Goal: Task Accomplishment & Management: Manage account settings

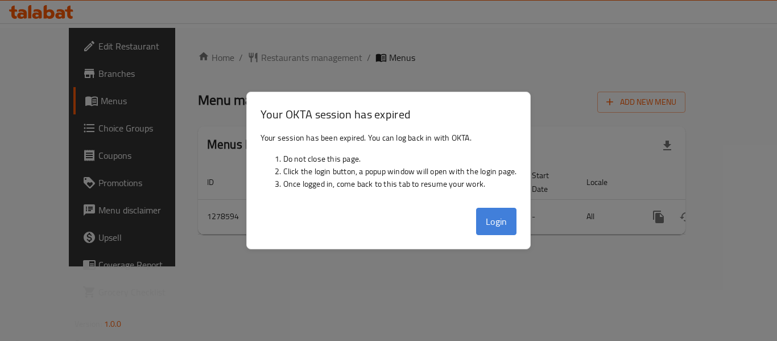
click at [497, 226] on button "Login" at bounding box center [496, 221] width 41 height 27
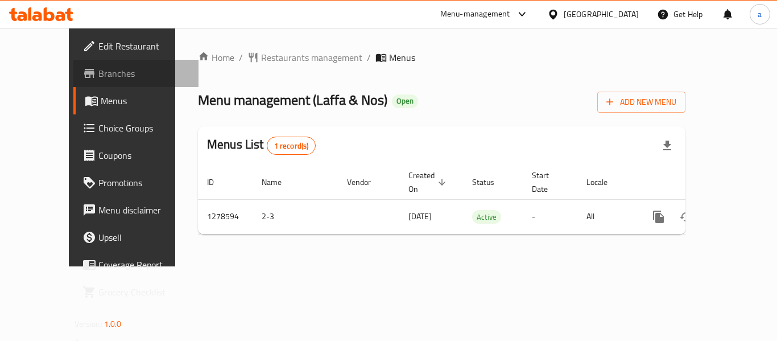
click at [75, 81] on link "Branches" at bounding box center [135, 73] width 125 height 27
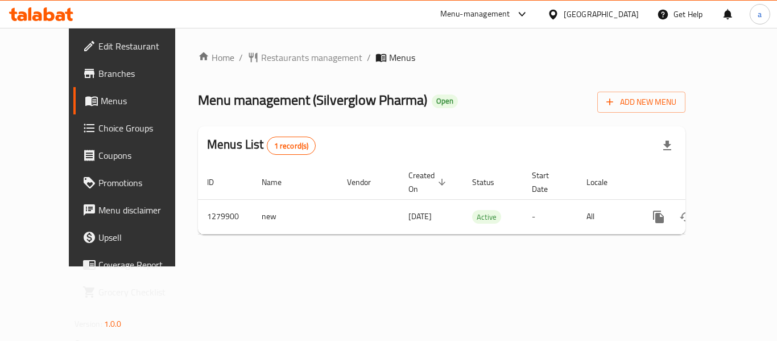
click at [640, 17] on div "Qatar" at bounding box center [593, 14] width 110 height 27
click at [636, 17] on div "Qatar" at bounding box center [601, 14] width 75 height 13
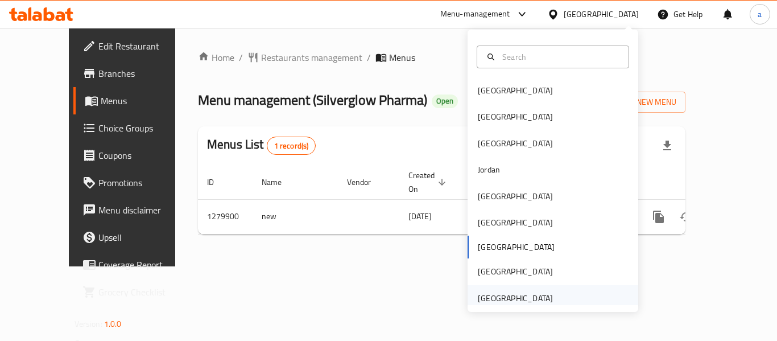
click at [519, 297] on div "[GEOGRAPHIC_DATA]" at bounding box center [515, 298] width 75 height 13
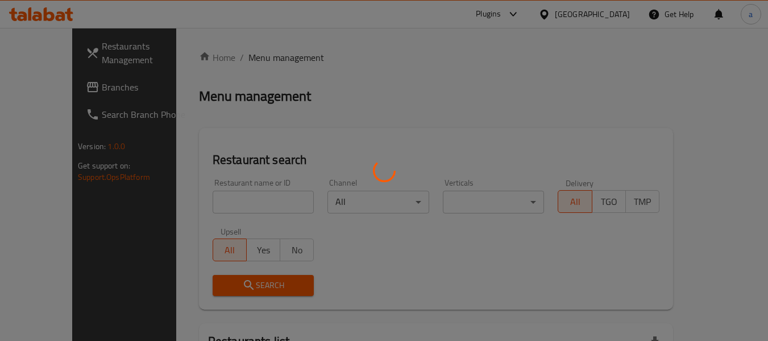
click at [52, 88] on div at bounding box center [384, 170] width 768 height 341
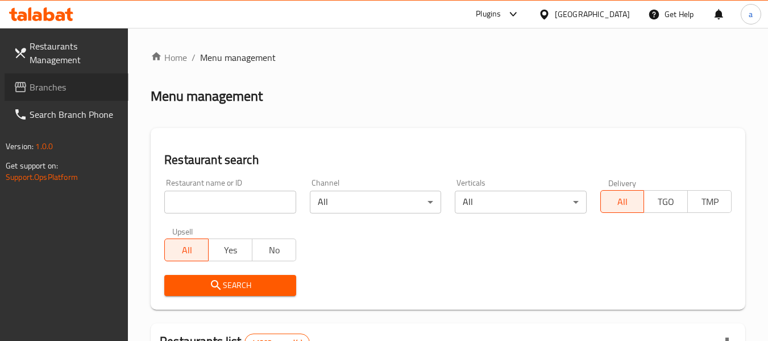
click at [52, 88] on span "Branches" at bounding box center [75, 87] width 90 height 14
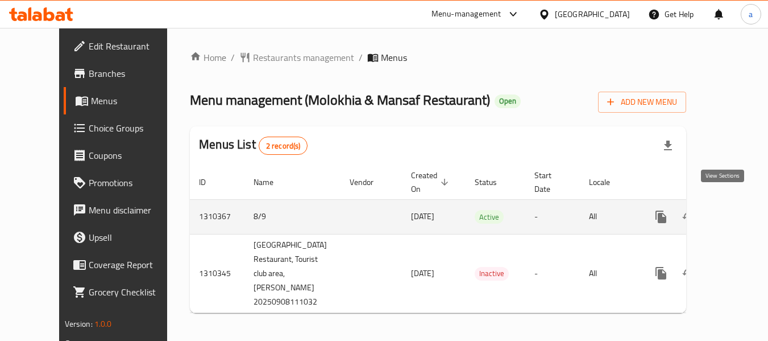
click at [730, 203] on link "enhanced table" at bounding box center [743, 216] width 27 height 27
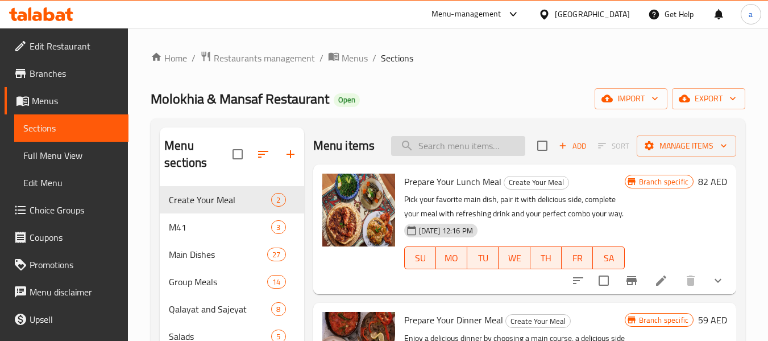
click at [442, 150] on input "search" at bounding box center [458, 146] width 134 height 20
paste input "منسف دجاج"
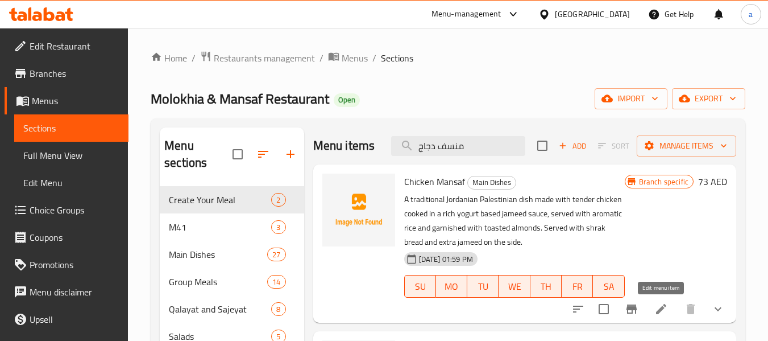
type input "منسف دجاج"
click at [656, 312] on icon at bounding box center [662, 309] width 14 height 14
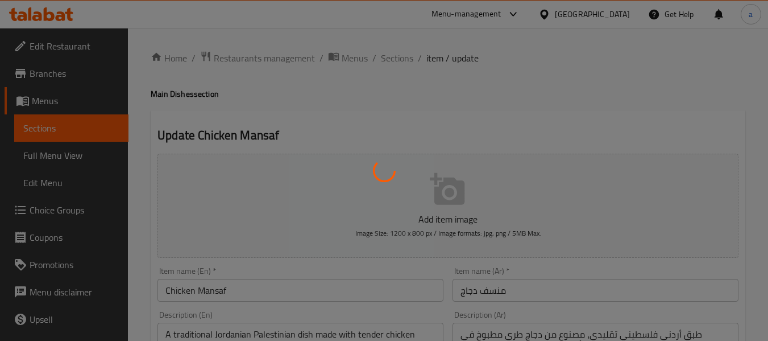
type input "اختر طبق جانبي 10:"
type input "0"
type input "15"
type input "اختيارك من المشروبات"
type input "0"
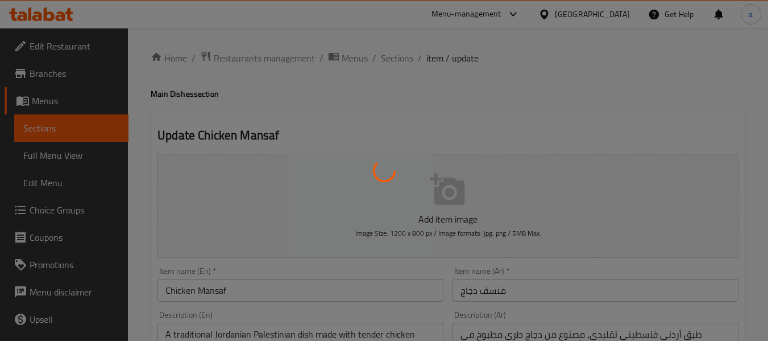
type input "5"
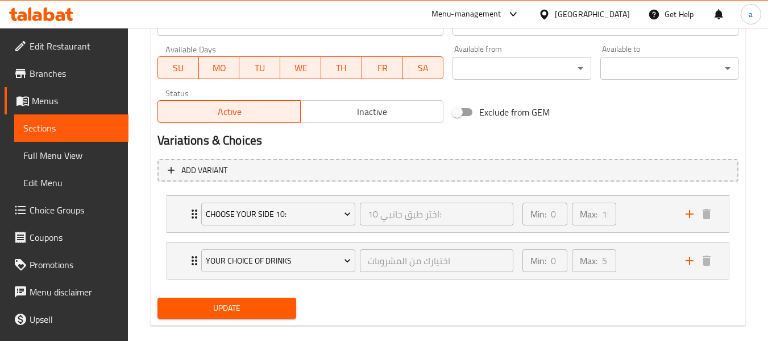
scroll to position [528, 0]
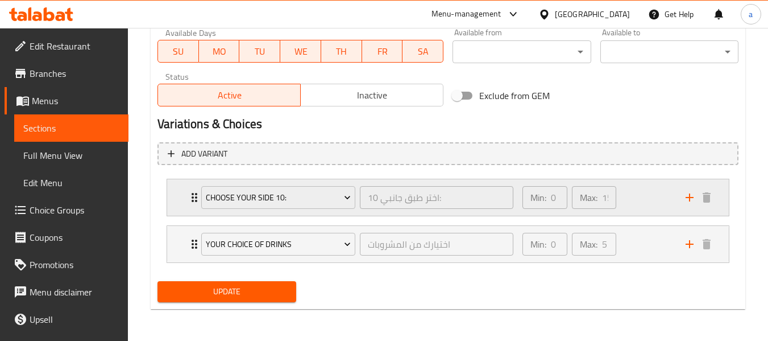
click at [647, 196] on div "Min: 0 ​ Max: 15 ​" at bounding box center [597, 197] width 163 height 36
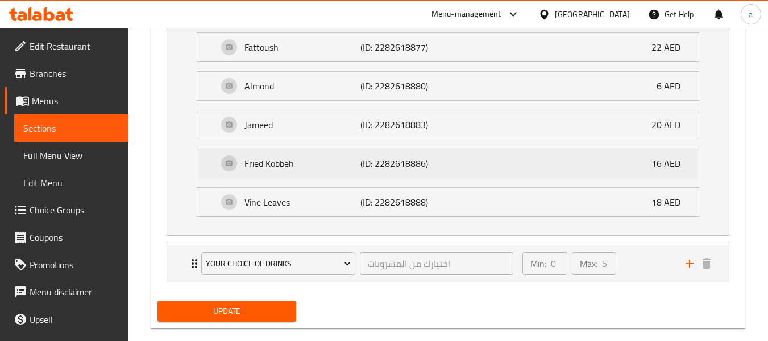
scroll to position [1132, 0]
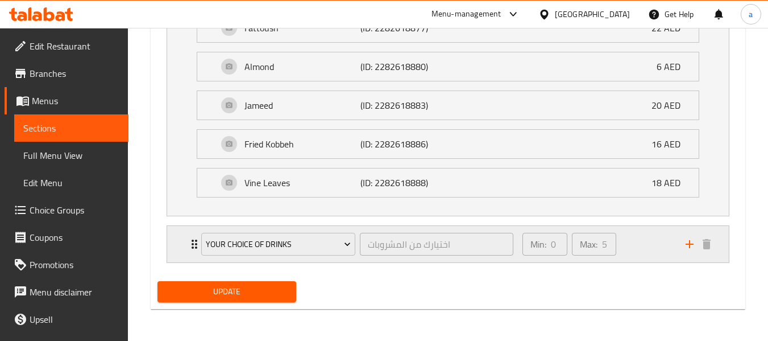
click at [643, 246] on div "Min: 0 ​ Max: 5 ​" at bounding box center [597, 244] width 163 height 36
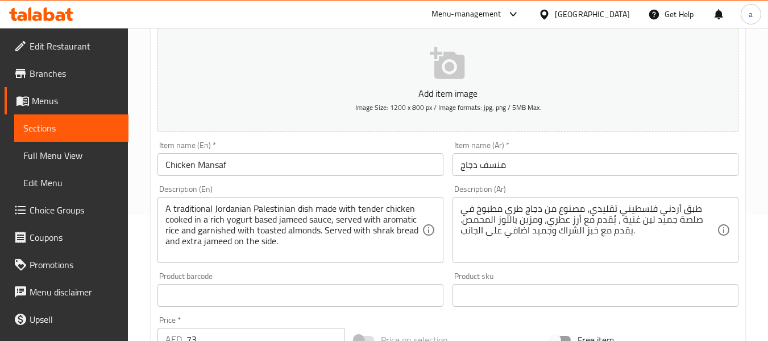
scroll to position [108, 0]
